Goal: Find specific page/section: Find specific page/section

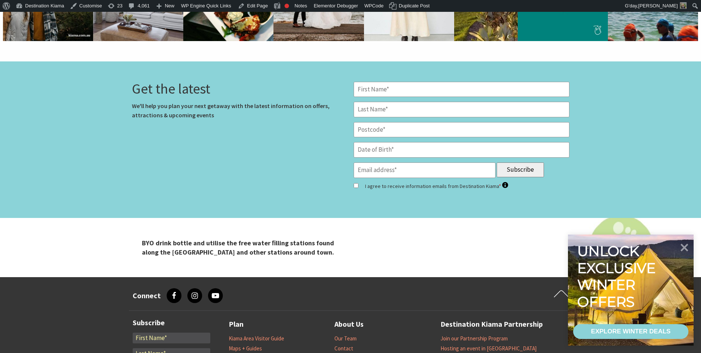
scroll to position [2144, 0]
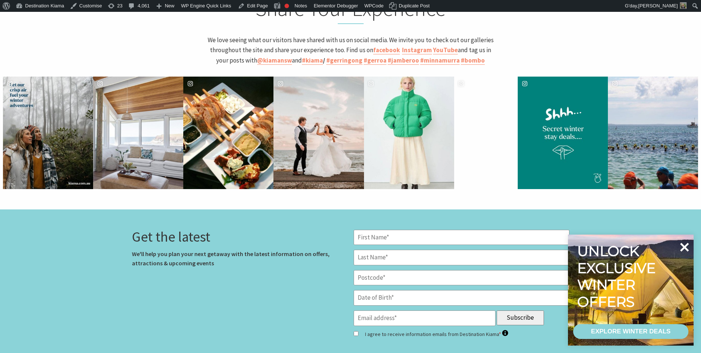
click at [686, 246] on icon at bounding box center [684, 246] width 9 height 9
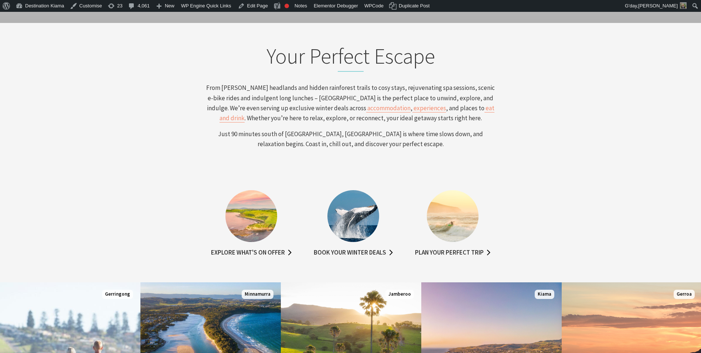
scroll to position [296, 0]
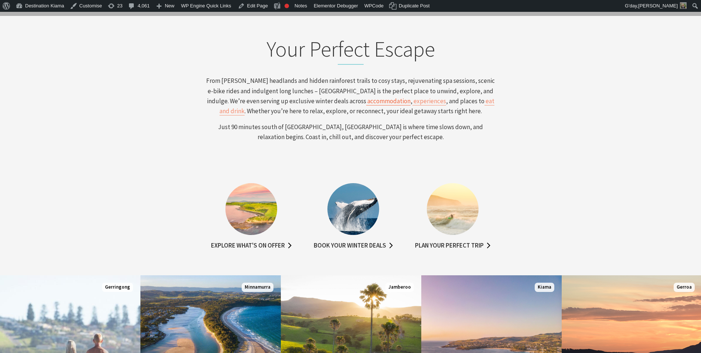
click at [367, 101] on span "accommodation" at bounding box center [388, 101] width 43 height 8
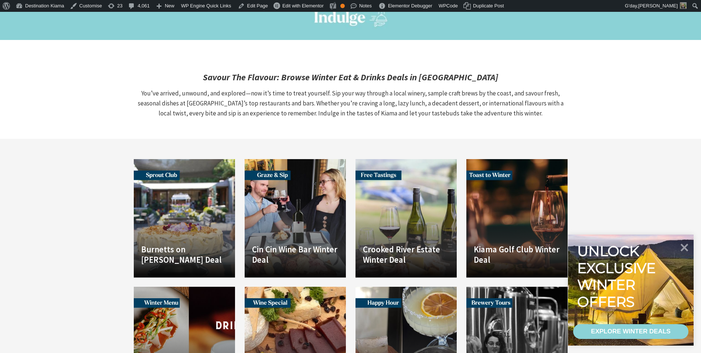
scroll to position [829, 0]
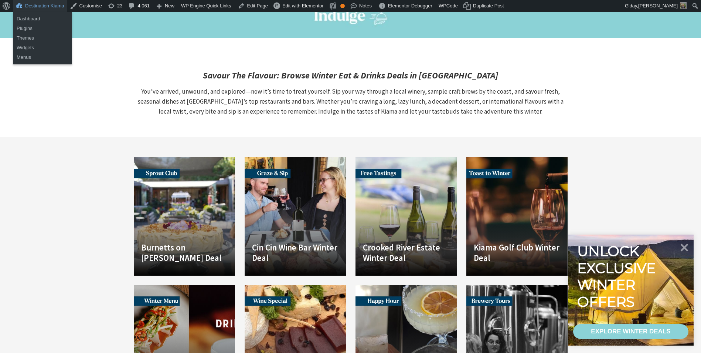
click at [32, 6] on link "Destination Kiama" at bounding box center [40, 6] width 54 height 12
